Goal: Answer question/provide support: Share knowledge or assist other users

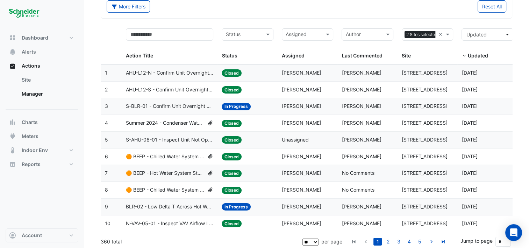
scroll to position [41, 0]
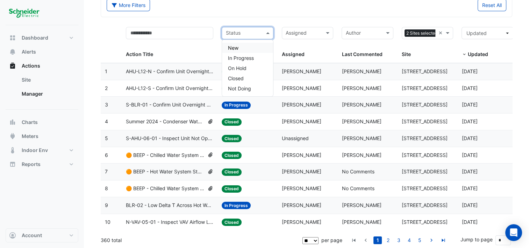
click at [259, 35] on input "text" at bounding box center [244, 34] width 36 height 8
click at [248, 57] on span "In Progress" at bounding box center [241, 58] width 26 height 6
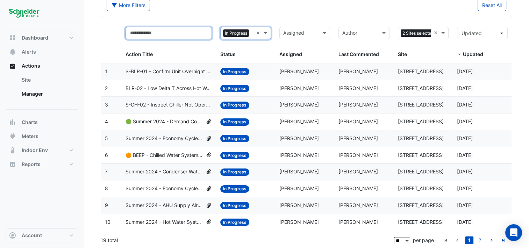
click at [143, 32] on input "text" at bounding box center [169, 33] width 86 height 12
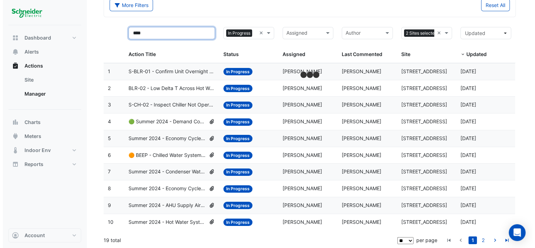
scroll to position [24, 0]
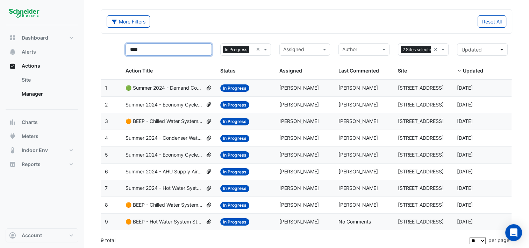
type input "****"
click at [161, 119] on span "🟠 BEEP - Chilled Water System Temperature Reset" at bounding box center [164, 121] width 77 height 8
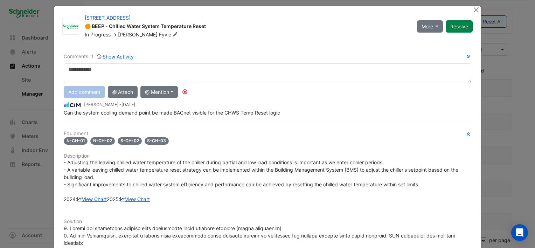
scroll to position [0, 0]
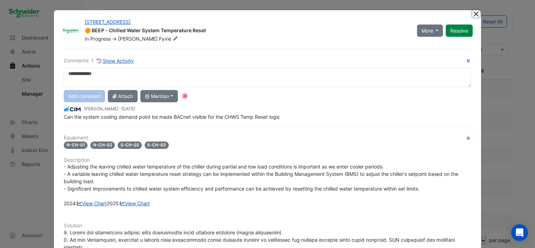
click at [472, 11] on button "Close" at bounding box center [475, 13] width 7 height 7
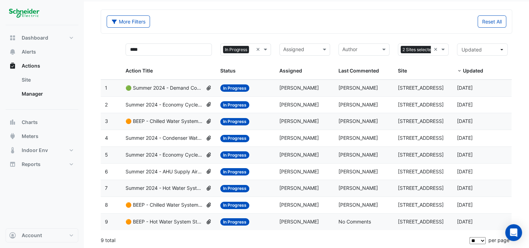
click at [167, 202] on span "🟠 BEEP - Chilled Water System Temperature/Pressure Reset" at bounding box center [164, 205] width 77 height 8
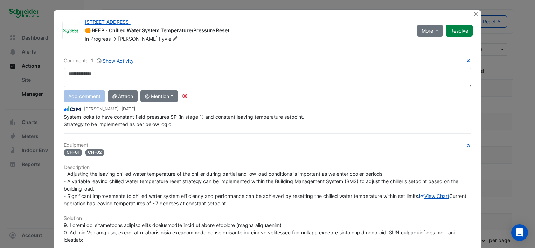
click at [478, 15] on div at bounding box center [476, 14] width 9 height 8
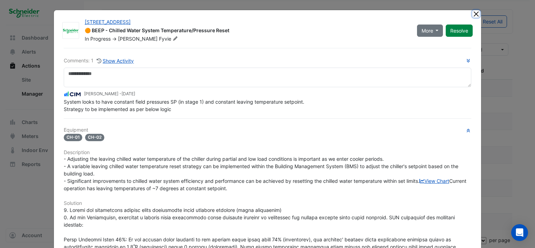
click at [475, 15] on button "Close" at bounding box center [475, 13] width 7 height 7
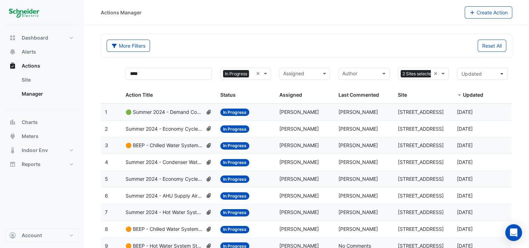
click at [173, 143] on span "🟠 BEEP - Chilled Water System Temperature Reset" at bounding box center [164, 145] width 77 height 8
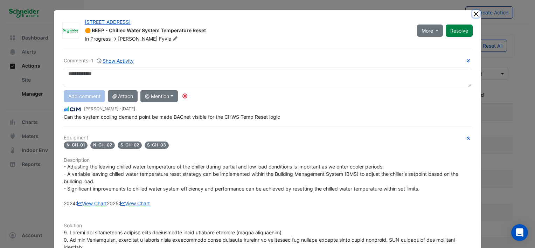
click at [476, 10] on button "Close" at bounding box center [475, 13] width 7 height 7
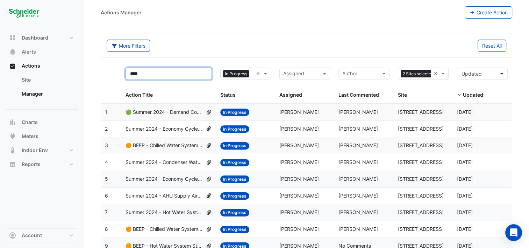
drag, startPoint x: 166, startPoint y: 77, endPoint x: 0, endPoint y: 89, distance: 166.3
click at [0, 89] on html "Actions Manager Create Action More Filters Reset All **** Status × In Progress …" at bounding box center [264, 136] width 529 height 273
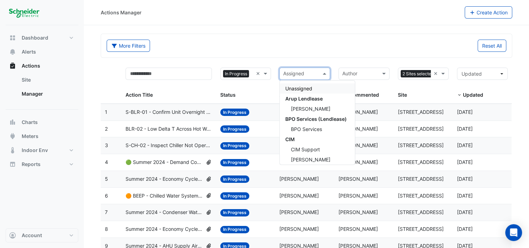
click at [326, 70] on span at bounding box center [325, 74] width 9 height 8
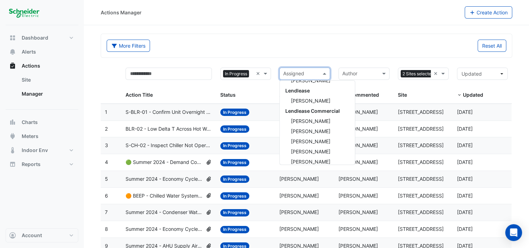
scroll to position [245, 0]
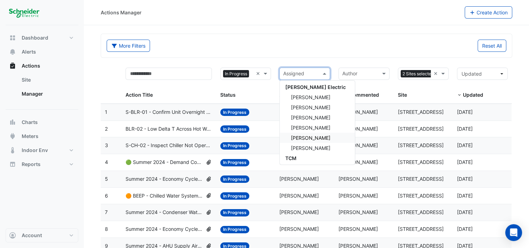
click at [312, 137] on span "[PERSON_NAME]" at bounding box center [311, 138] width 40 height 6
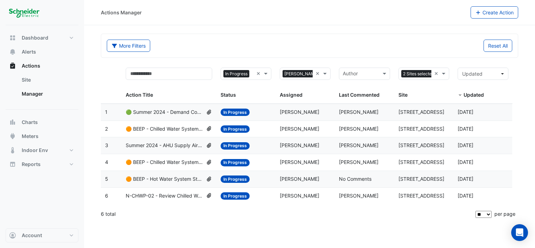
click at [169, 194] on span "N-CHWP-02 - Review Chilled Water System Pressure Oversupply (Energy Waste)" at bounding box center [164, 196] width 77 height 8
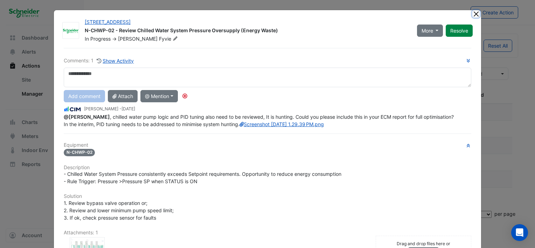
click at [474, 13] on button "Close" at bounding box center [475, 13] width 7 height 7
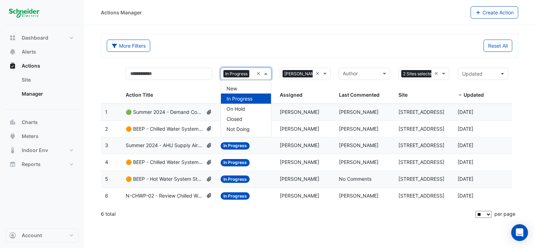
click at [267, 73] on span at bounding box center [266, 74] width 9 height 8
click at [237, 119] on span "Closed" at bounding box center [234, 119] width 16 height 6
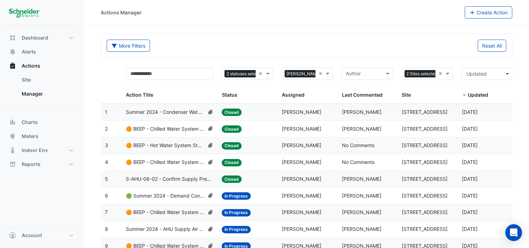
click at [160, 163] on span "🟠 BEEP - Chilled Water System Staging Review" at bounding box center [165, 162] width 79 height 8
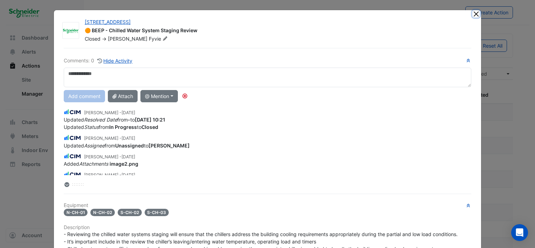
click at [474, 15] on button "Close" at bounding box center [475, 13] width 7 height 7
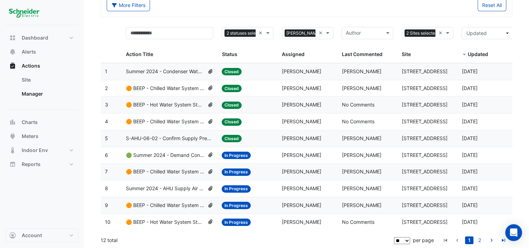
scroll to position [41, 0]
click at [170, 168] on span "🟠 BEEP - Chilled Water System Temperature Reset" at bounding box center [165, 172] width 79 height 8
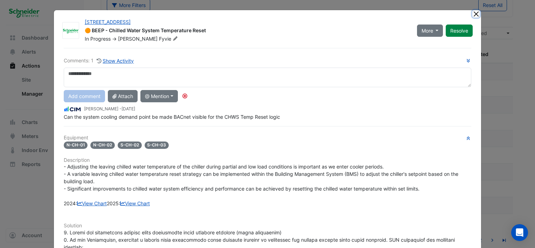
click at [472, 13] on button "Close" at bounding box center [475, 13] width 7 height 7
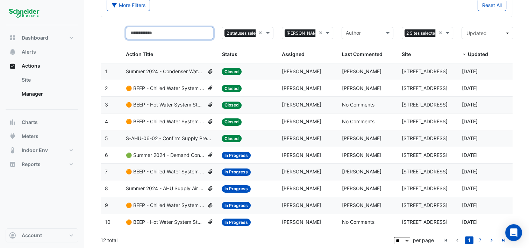
click at [162, 33] on input "text" at bounding box center [169, 33] width 87 height 12
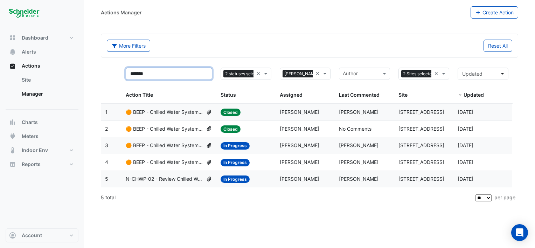
type input "*******"
click at [169, 110] on span "🟠 BEEP - Chilled Water System Staging Review" at bounding box center [164, 112] width 77 height 8
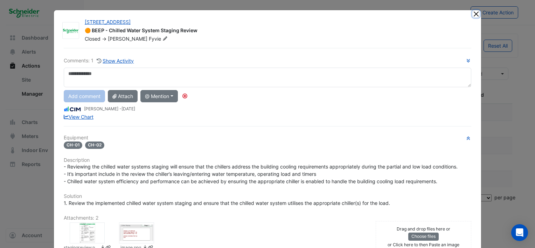
click at [473, 15] on button "Close" at bounding box center [475, 13] width 7 height 7
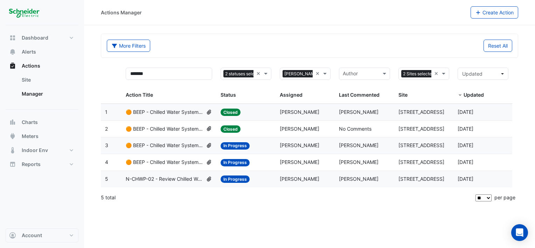
click at [166, 144] on span "🟠 BEEP - Chilled Water System Temperature Reset" at bounding box center [164, 145] width 77 height 8
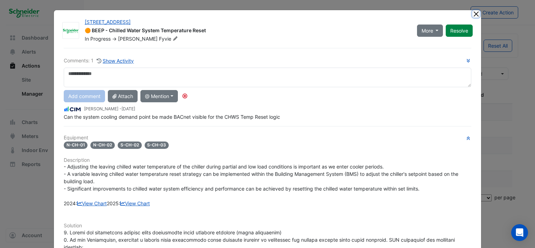
click at [473, 11] on button "Close" at bounding box center [475, 13] width 7 height 7
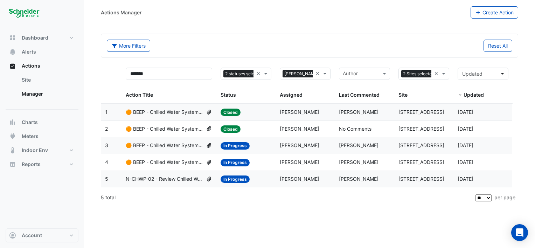
click at [158, 125] on span "🟠 BEEP - Chilled Water System Staging Review" at bounding box center [164, 129] width 77 height 8
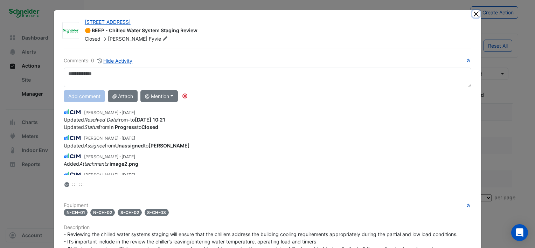
click at [472, 14] on button "Close" at bounding box center [475, 13] width 7 height 7
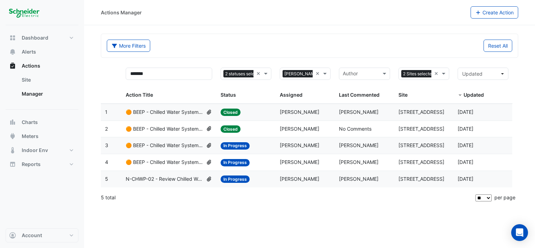
click at [162, 108] on span "🟠 BEEP - Chilled Water System Staging Review" at bounding box center [164, 112] width 77 height 8
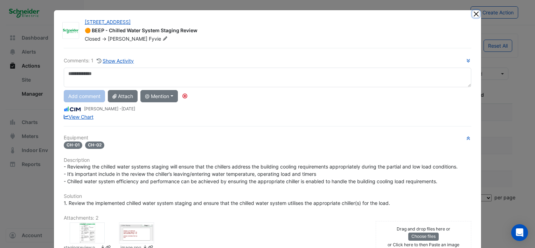
click at [473, 14] on button "Close" at bounding box center [475, 13] width 7 height 7
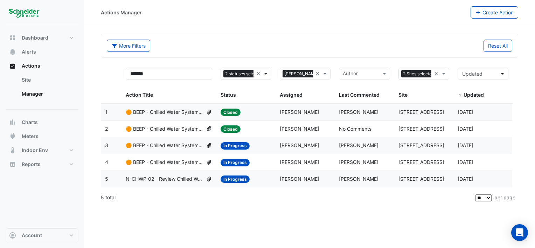
click at [266, 72] on span at bounding box center [266, 74] width 9 height 8
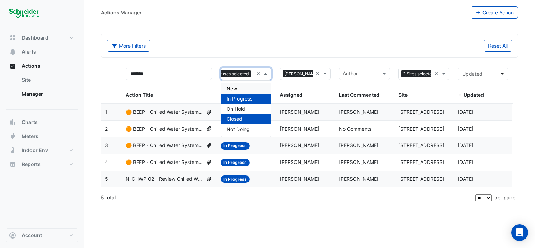
click at [230, 87] on span "New" at bounding box center [231, 88] width 10 height 6
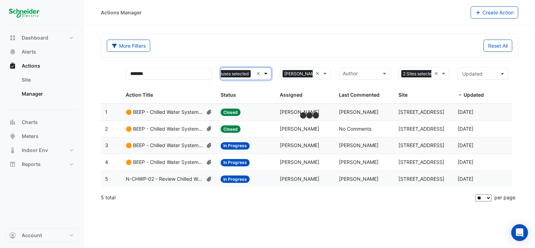
click at [269, 70] on span at bounding box center [266, 74] width 9 height 8
click at [260, 45] on div "More Filters" at bounding box center [206, 46] width 207 height 12
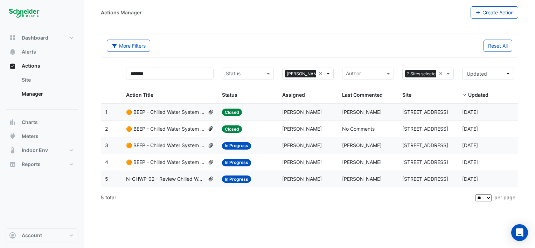
scroll to position [0, 5]
click at [329, 72] on span at bounding box center [328, 74] width 9 height 8
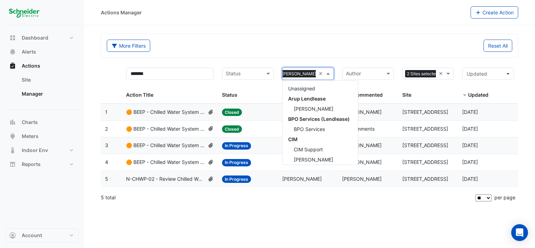
scroll to position [267, 0]
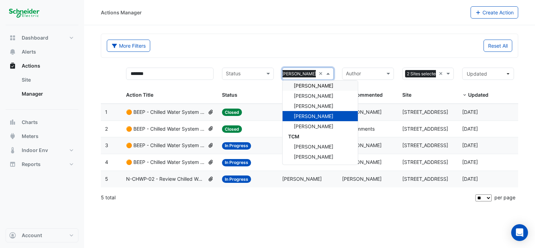
click at [318, 71] on div "Assigned × [PERSON_NAME] ×" at bounding box center [308, 74] width 52 height 12
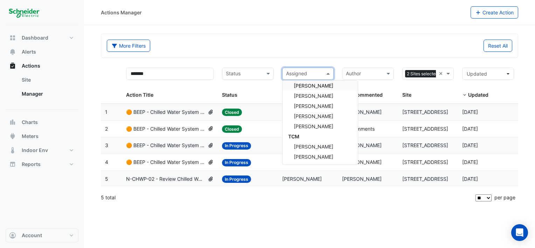
click at [304, 48] on div "More Filters" at bounding box center [206, 46] width 207 height 12
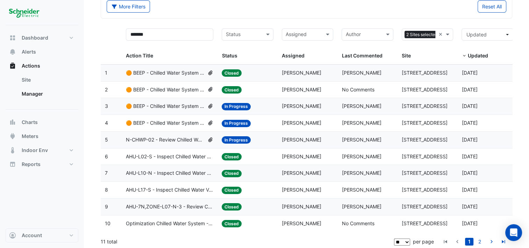
scroll to position [41, 0]
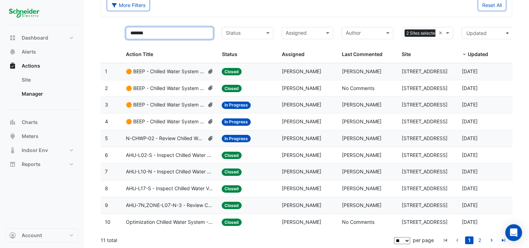
drag, startPoint x: 155, startPoint y: 33, endPoint x: -1, endPoint y: 33, distance: 156.8
click at [0, 33] on html "Actions Manager Create Action More Filters Reset All ******* Status Assigned Si…" at bounding box center [264, 103] width 529 height 289
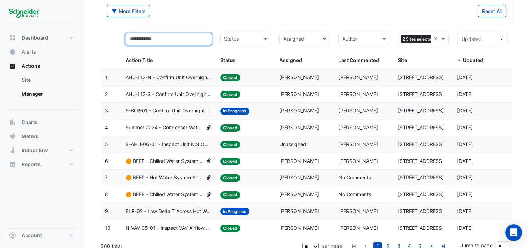
scroll to position [35, 0]
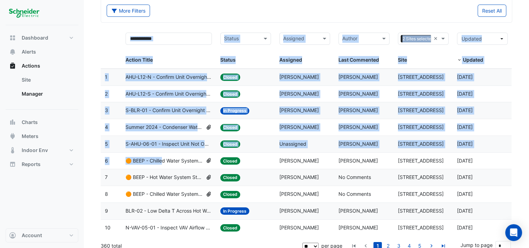
drag, startPoint x: 163, startPoint y: 161, endPoint x: 180, endPoint y: 21, distance: 141.2
click at [180, 21] on form "More Filters Reset All Status Assigned Sites 2 Sites selected × Action Title St…" at bounding box center [307, 127] width 412 height 256
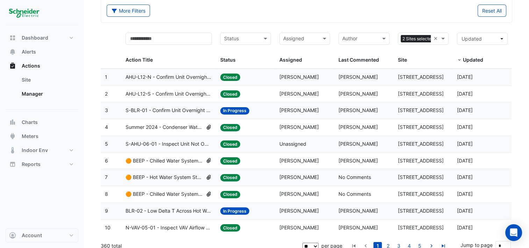
drag, startPoint x: 192, startPoint y: 15, endPoint x: 230, endPoint y: 11, distance: 37.7
click at [230, 11] on div "More Filters" at bounding box center [205, 11] width 204 height 12
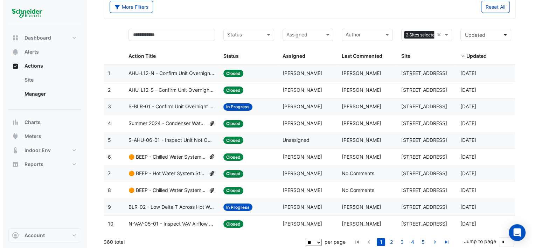
scroll to position [41, 0]
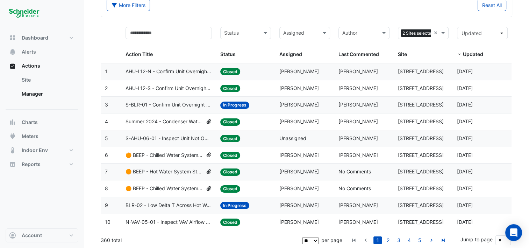
click at [174, 184] on span "🟠 BEEP - Chilled Water System Staging Review" at bounding box center [164, 188] width 77 height 8
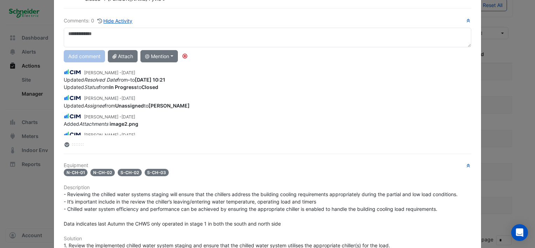
scroll to position [0, 0]
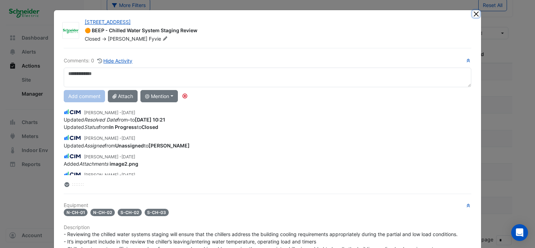
click at [473, 14] on button "Close" at bounding box center [475, 13] width 7 height 7
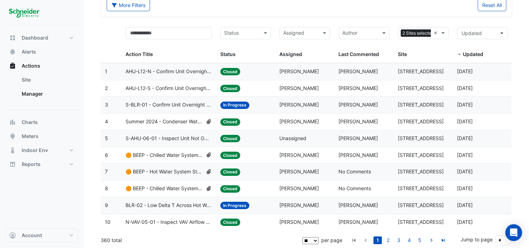
click at [168, 185] on span "🟠 BEEP - Chilled Water System Staging Review" at bounding box center [164, 188] width 77 height 8
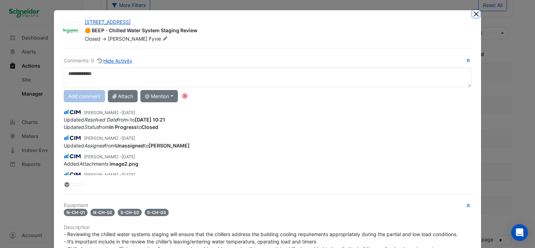
click at [472, 14] on button "Close" at bounding box center [475, 13] width 7 height 7
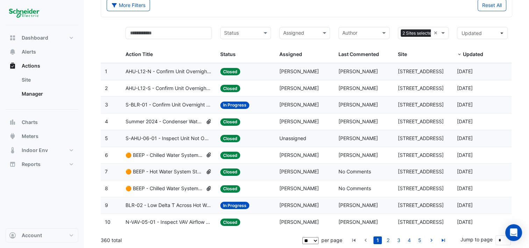
click at [168, 170] on span "🟠 BEEP - Hot Water System Staging Review" at bounding box center [164, 172] width 77 height 8
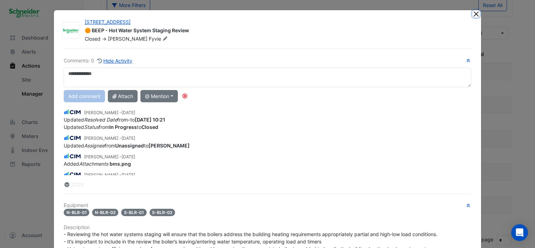
click at [474, 13] on button "Close" at bounding box center [475, 13] width 7 height 7
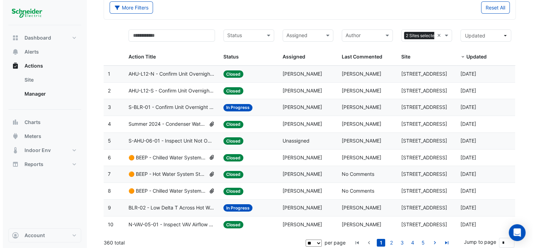
scroll to position [41, 0]
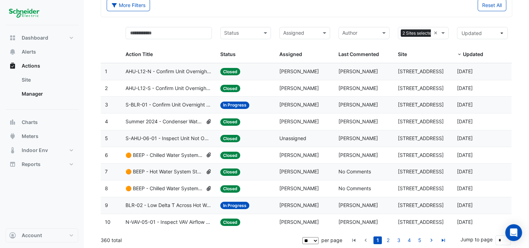
click at [169, 169] on span "🟠 BEEP - Hot Water System Staging Review" at bounding box center [164, 172] width 77 height 8
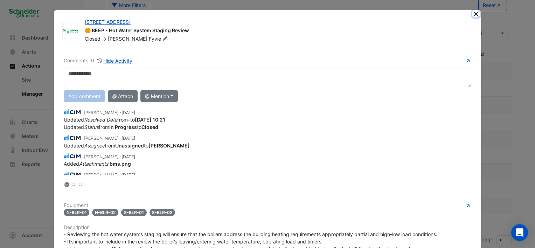
click at [474, 14] on button "Close" at bounding box center [475, 13] width 7 height 7
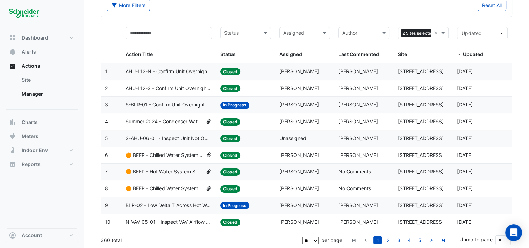
click at [166, 188] on span "🟠 BEEP - Chilled Water System Staging Review" at bounding box center [164, 188] width 77 height 8
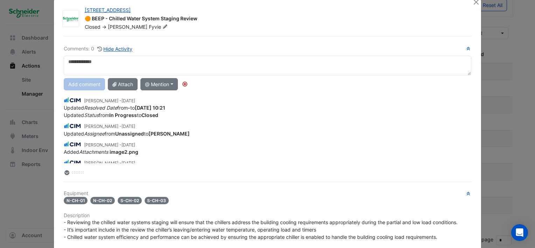
scroll to position [0, 0]
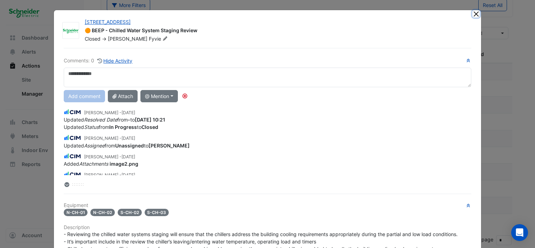
click at [476, 12] on button "Close" at bounding box center [475, 13] width 7 height 7
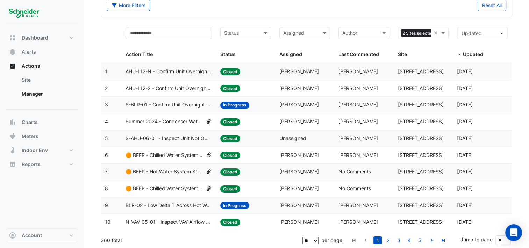
click at [182, 203] on span "BLR-02 - Low Delta T Across Hot Water System - Enable Point" at bounding box center [169, 205] width 86 height 8
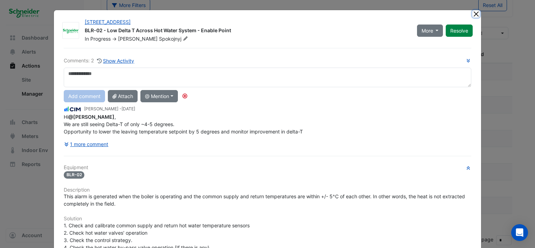
click at [472, 15] on button "Close" at bounding box center [475, 13] width 7 height 7
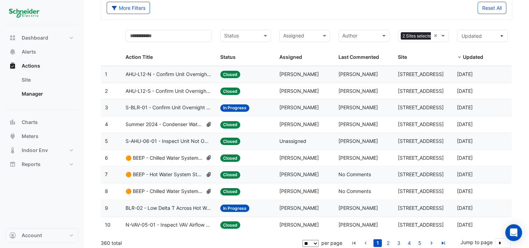
scroll to position [41, 0]
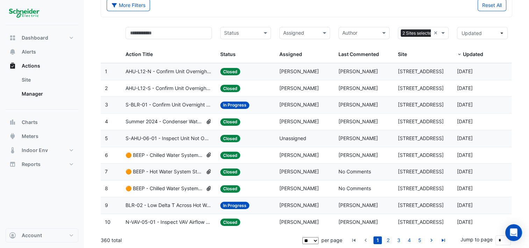
click at [389, 240] on link "2" at bounding box center [388, 240] width 8 height 8
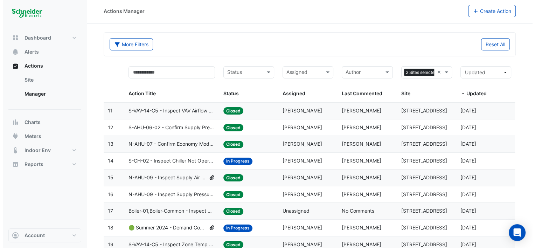
scroll to position [0, 0]
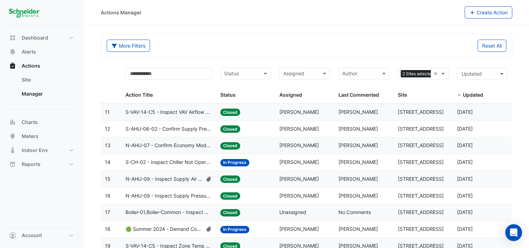
click at [174, 160] on span "S-CH-02 - Inspect Chiller Not Operating" at bounding box center [169, 162] width 86 height 8
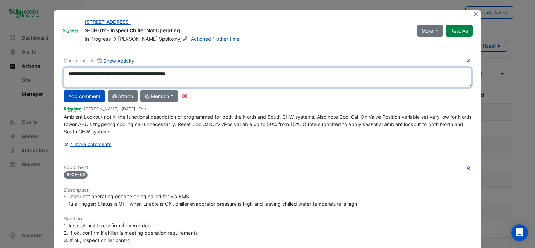
paste textarea "**********"
type textarea "**********"
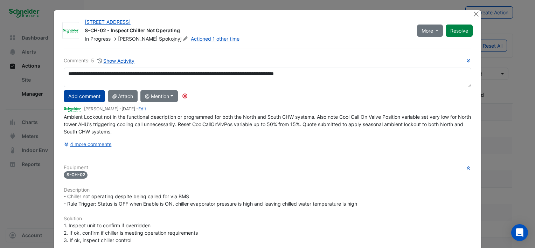
click at [83, 99] on button "Add comment" at bounding box center [84, 96] width 41 height 12
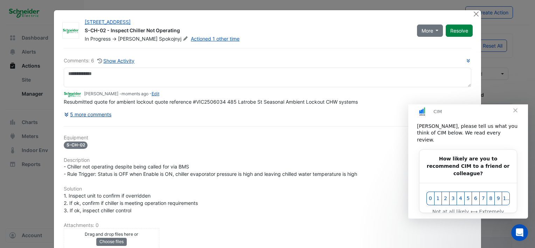
click at [97, 113] on button "5 more comments" at bounding box center [88, 114] width 48 height 12
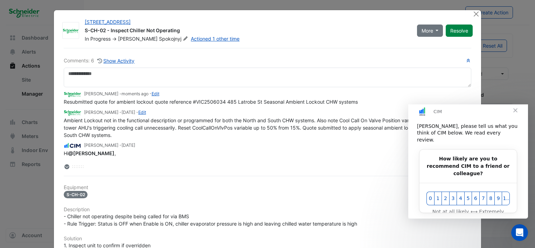
click at [514, 113] on span "Close" at bounding box center [514, 110] width 25 height 25
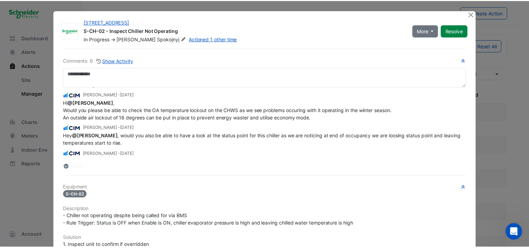
scroll to position [35, 0]
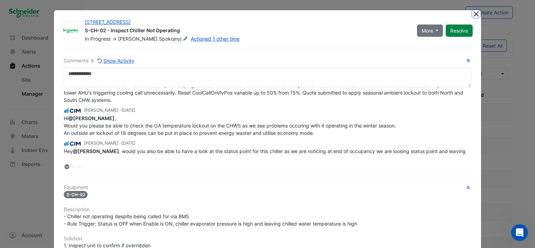
click at [472, 13] on button "Close" at bounding box center [475, 13] width 7 height 7
